Goal: Task Accomplishment & Management: Use online tool/utility

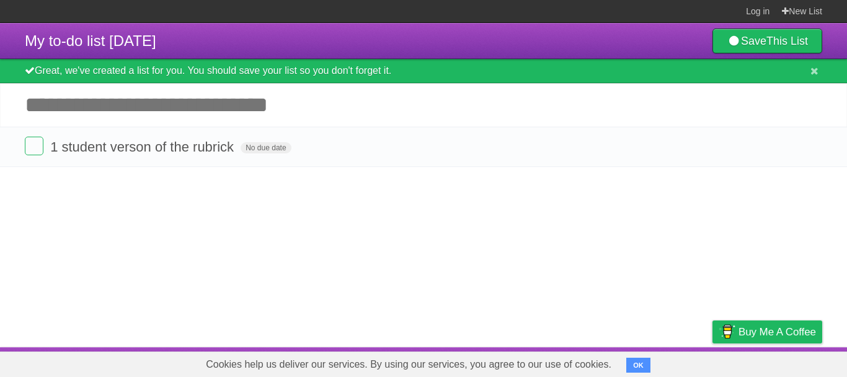
click at [231, 110] on input "Add another task" at bounding box center [423, 104] width 847 height 43
type input "**********"
click input "*********" at bounding box center [0, 0] width 0 height 0
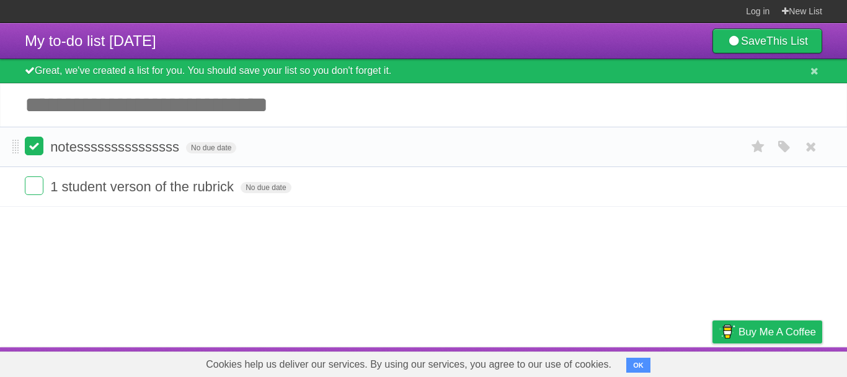
click at [34, 145] on label at bounding box center [34, 145] width 19 height 19
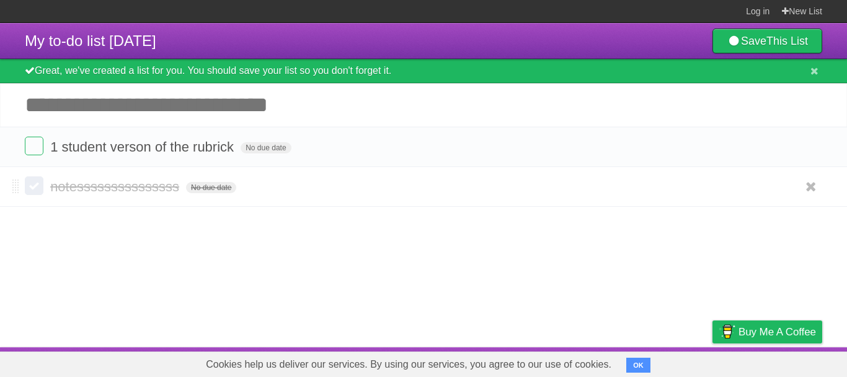
click at [35, 186] on label at bounding box center [34, 185] width 19 height 19
click at [361, 187] on form "notesssssssssssssss No due date White Red Blue Green Purple Orange" at bounding box center [424, 186] width 798 height 20
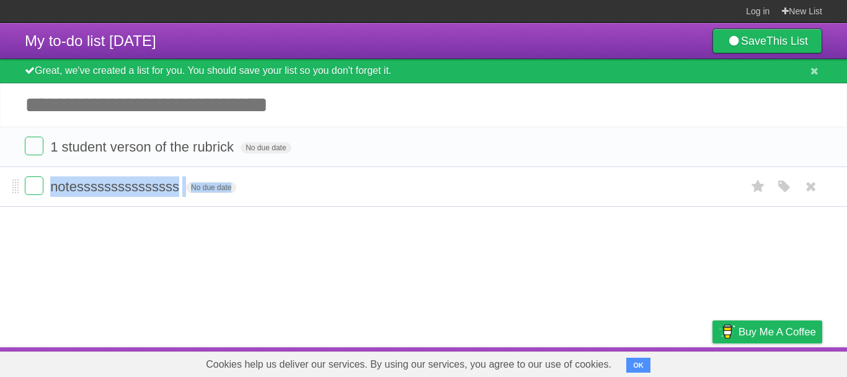
click at [361, 187] on form "notesssssssssssssss No due date White Red Blue Green Purple Orange" at bounding box center [424, 186] width 798 height 20
click at [334, 185] on form "notesssssssssssssss No due date White Red Blue Green Purple Orange" at bounding box center [424, 186] width 798 height 20
click at [16, 192] on span at bounding box center [15, 186] width 7 height 15
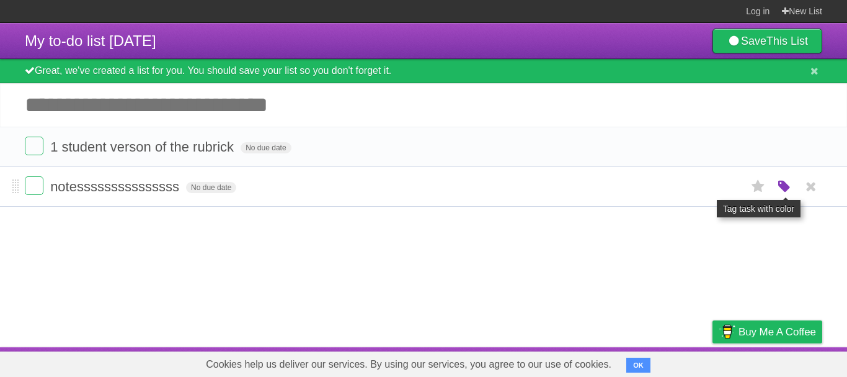
click at [782, 184] on icon "button" at bounding box center [784, 187] width 17 height 16
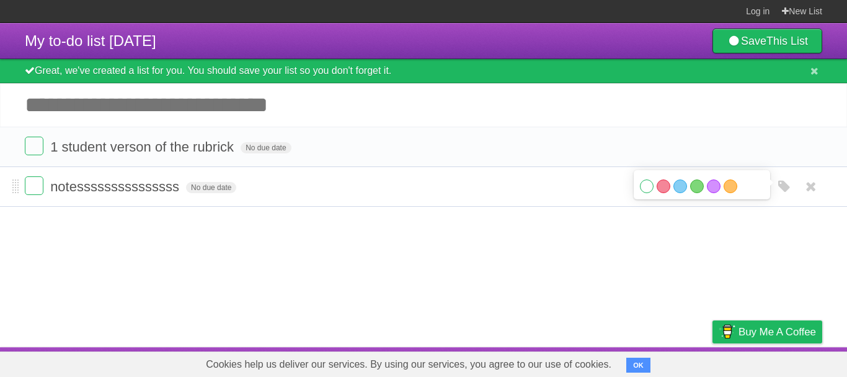
click at [656, 187] on div "White Red Blue Green Purple Orange" at bounding box center [702, 187] width 124 height 17
click at [669, 185] on label "Red" at bounding box center [664, 186] width 14 height 14
click at [733, 190] on label "Orange" at bounding box center [731, 186] width 14 height 14
click at [213, 190] on span "No due date" at bounding box center [211, 187] width 50 height 11
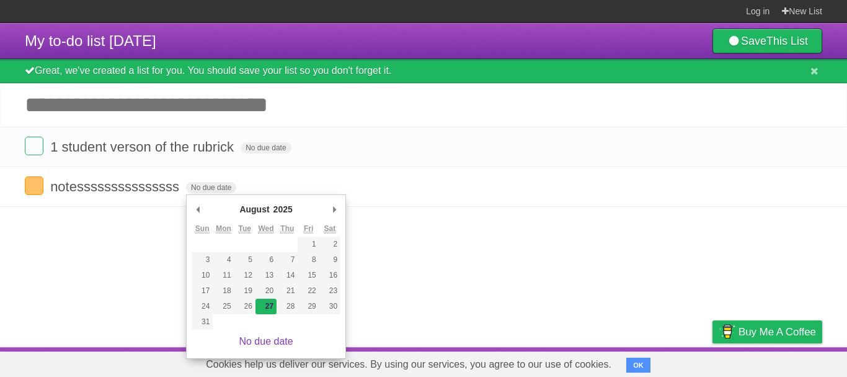
type span "[DATE]"
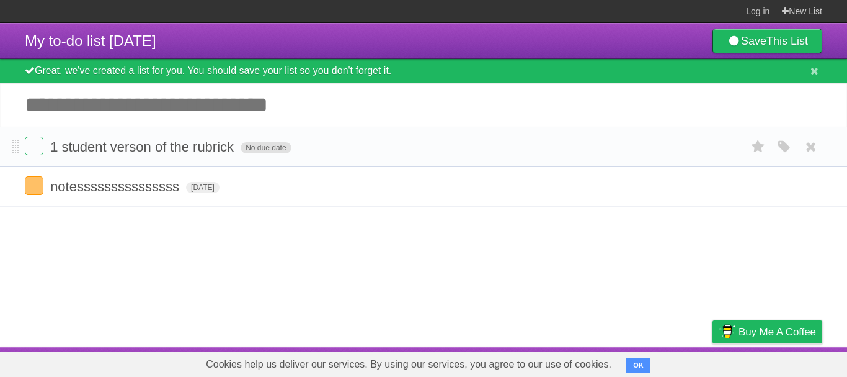
click at [261, 151] on span "No due date" at bounding box center [266, 147] width 50 height 11
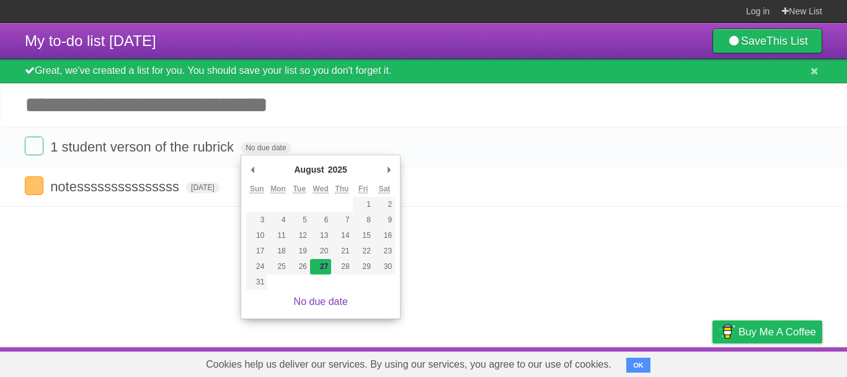
type span "[DATE]"
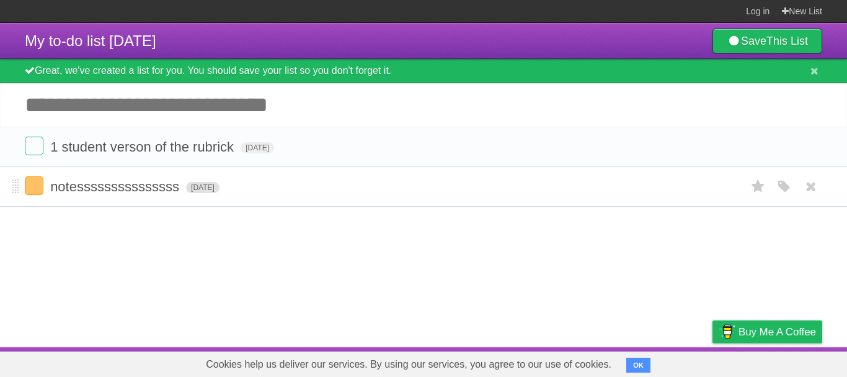
click at [220, 192] on span "[DATE]" at bounding box center [202, 187] width 33 height 11
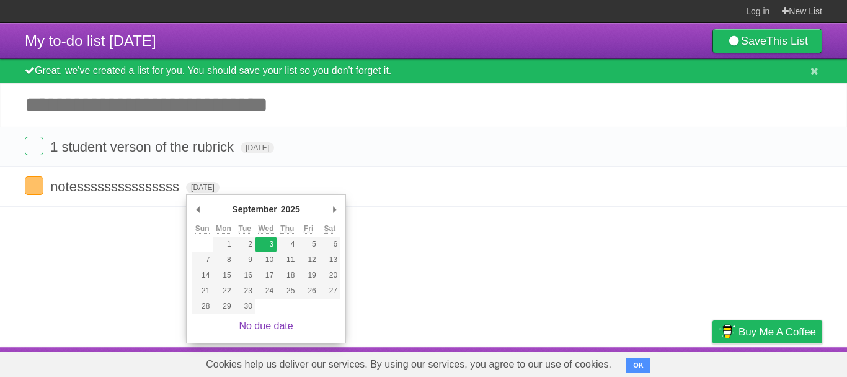
type span "[DATE]"
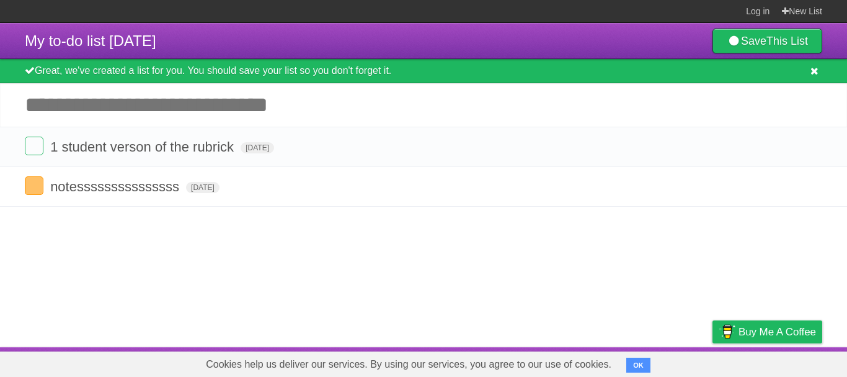
click at [813, 70] on icon at bounding box center [815, 71] width 8 height 11
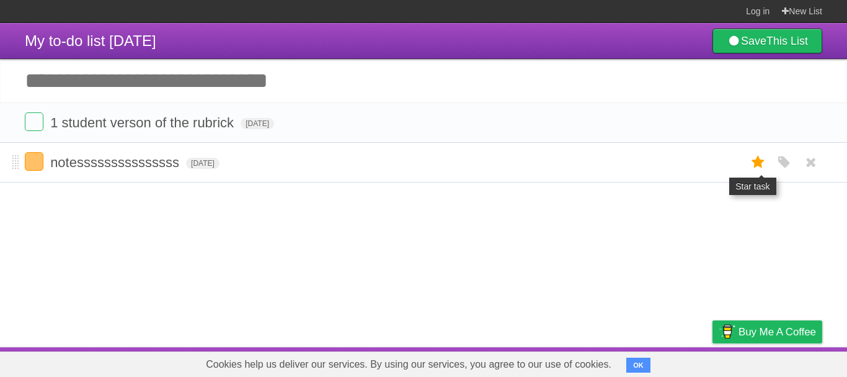
click at [769, 166] on label at bounding box center [759, 162] width 24 height 20
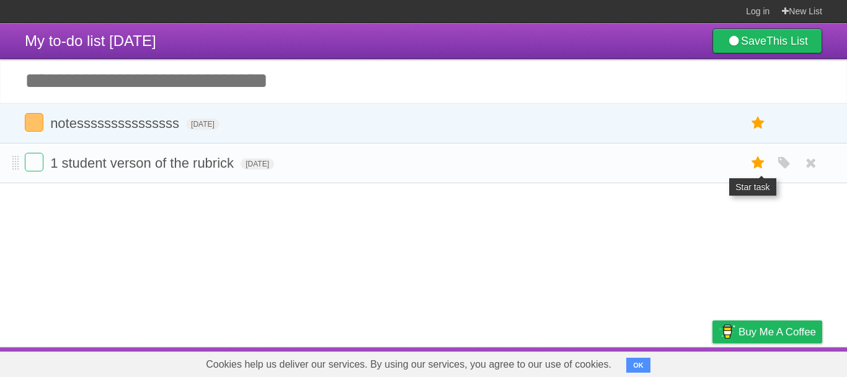
click at [749, 163] on label at bounding box center [759, 163] width 24 height 20
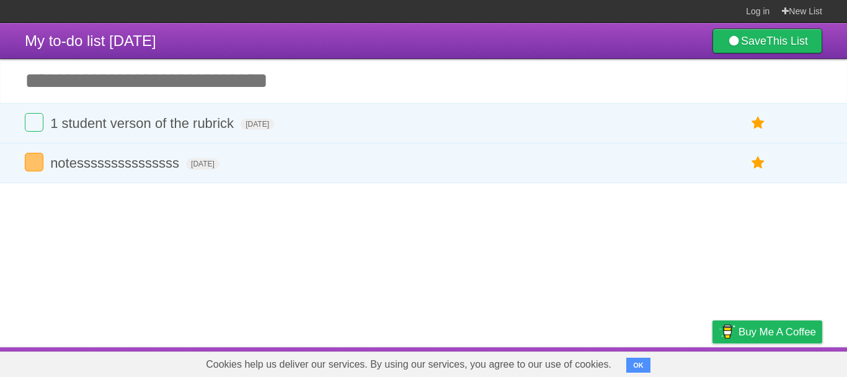
click at [439, 223] on article "My to-do list [DATE] Save This List Great, we've created a list for you. You sh…" at bounding box center [423, 185] width 847 height 324
click at [782, 123] on icon "button" at bounding box center [784, 123] width 17 height 16
click at [701, 124] on label "Green" at bounding box center [697, 123] width 14 height 14
click at [493, 249] on article "My to-do list [DATE] Save This List Great, we've created a list for you. You sh…" at bounding box center [423, 185] width 847 height 324
click at [632, 365] on button "OK" at bounding box center [639, 364] width 24 height 15
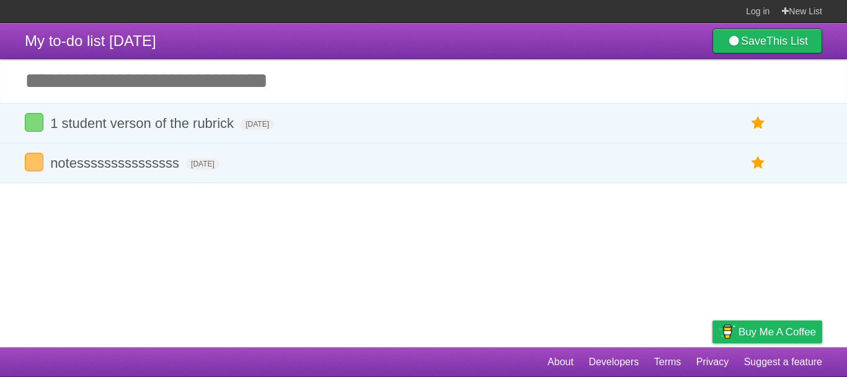
click at [187, 79] on input "Add another task" at bounding box center [423, 80] width 847 height 43
paste input "**********"
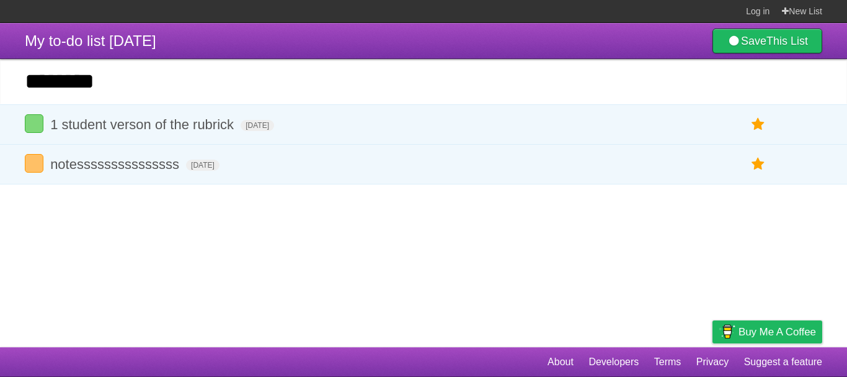
type input "*****"
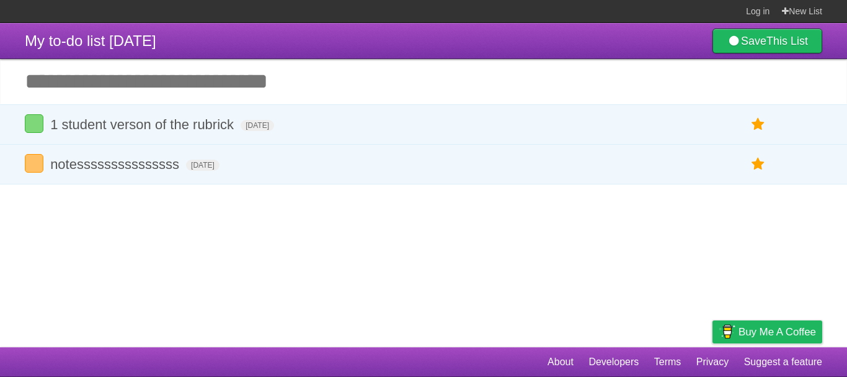
click at [235, 269] on article "My to-do list [DATE] Save This List Great, we've created a list for you. You sh…" at bounding box center [423, 185] width 847 height 324
